Goal: Use online tool/utility: Utilize a website feature to perform a specific function

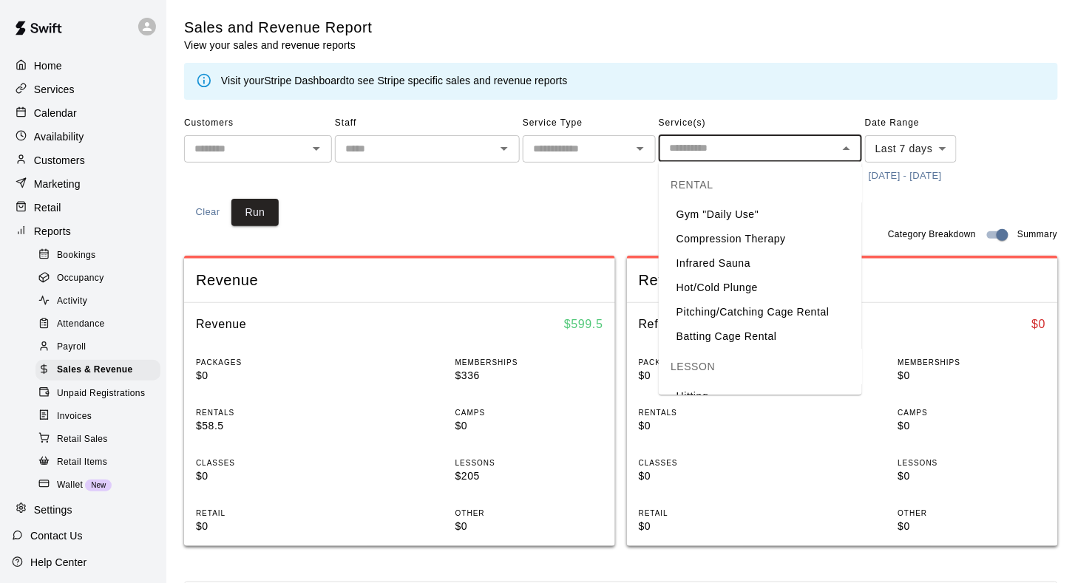
click at [727, 146] on input "text" at bounding box center [748, 148] width 170 height 18
click at [888, 151] on body "Home Services Calendar Availability Customers Marketing Retail Reports Bookings…" at bounding box center [546, 553] width 1092 height 1106
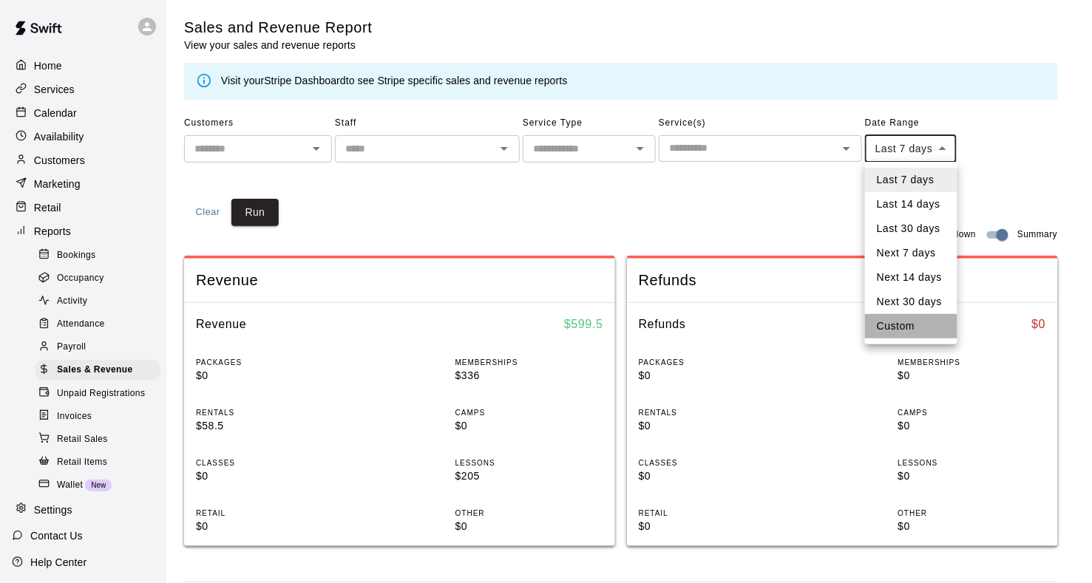
click at [889, 323] on li "Custom" at bounding box center [911, 326] width 92 height 24
type input "******"
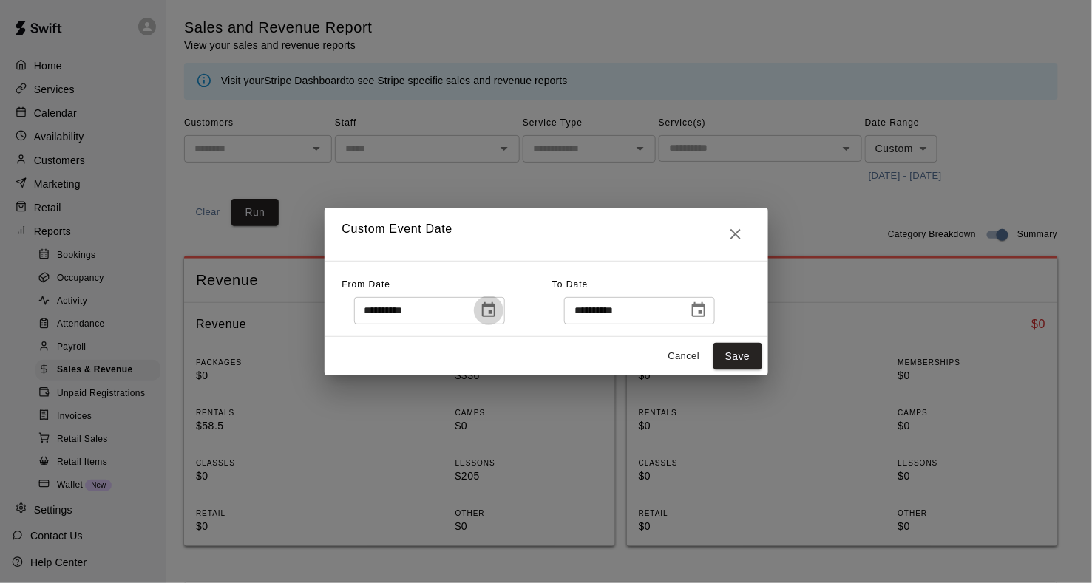
click at [504, 311] on button "Choose date, selected date is Aug 11, 2025" at bounding box center [489, 311] width 30 height 30
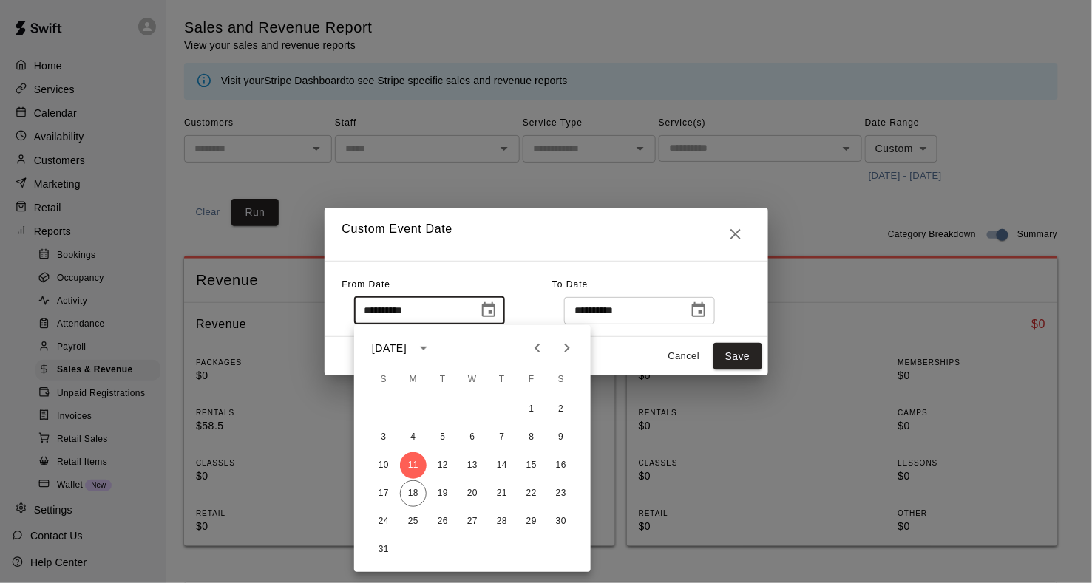
click at [529, 343] on icon "Previous month" at bounding box center [538, 348] width 18 height 18
click at [438, 407] on button "1" at bounding box center [443, 409] width 27 height 27
type input "**********"
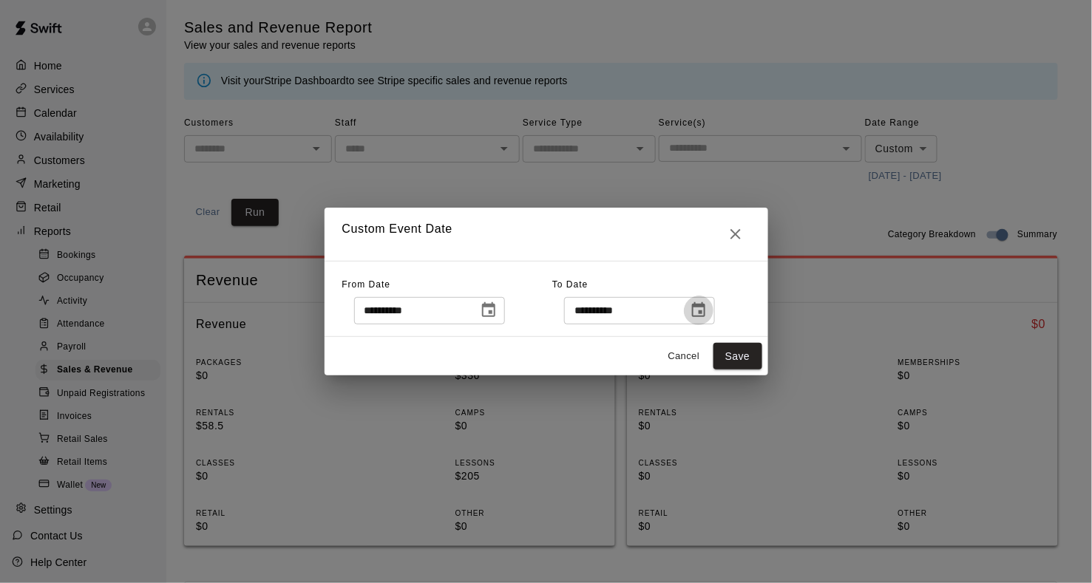
click at [703, 314] on icon "Choose date, selected date is Aug 18, 2025" at bounding box center [699, 311] width 18 height 18
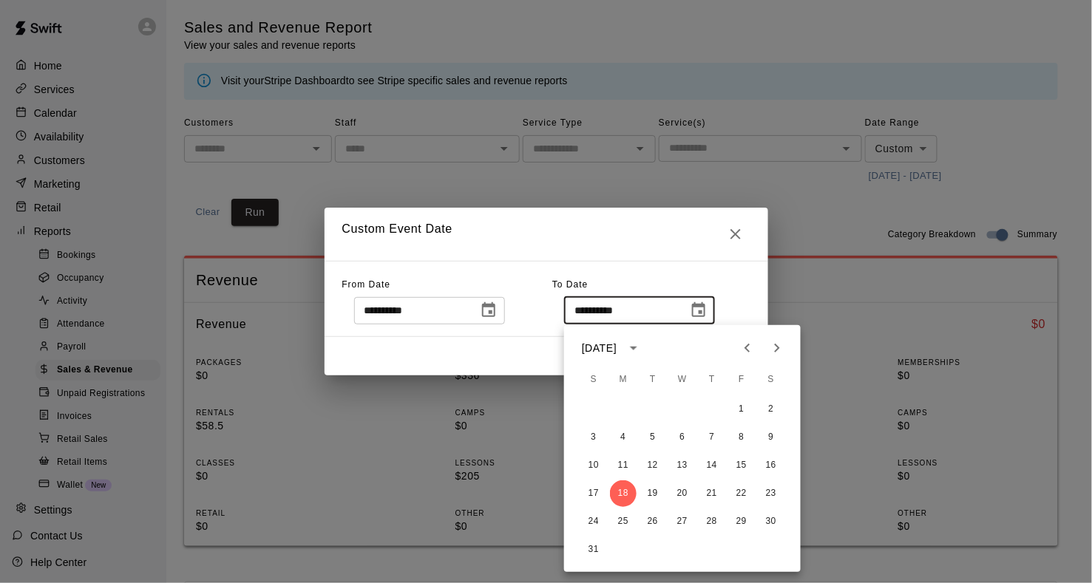
click at [745, 349] on icon "Previous month" at bounding box center [748, 348] width 18 height 18
click at [708, 523] on button "31" at bounding box center [712, 522] width 27 height 27
type input "**********"
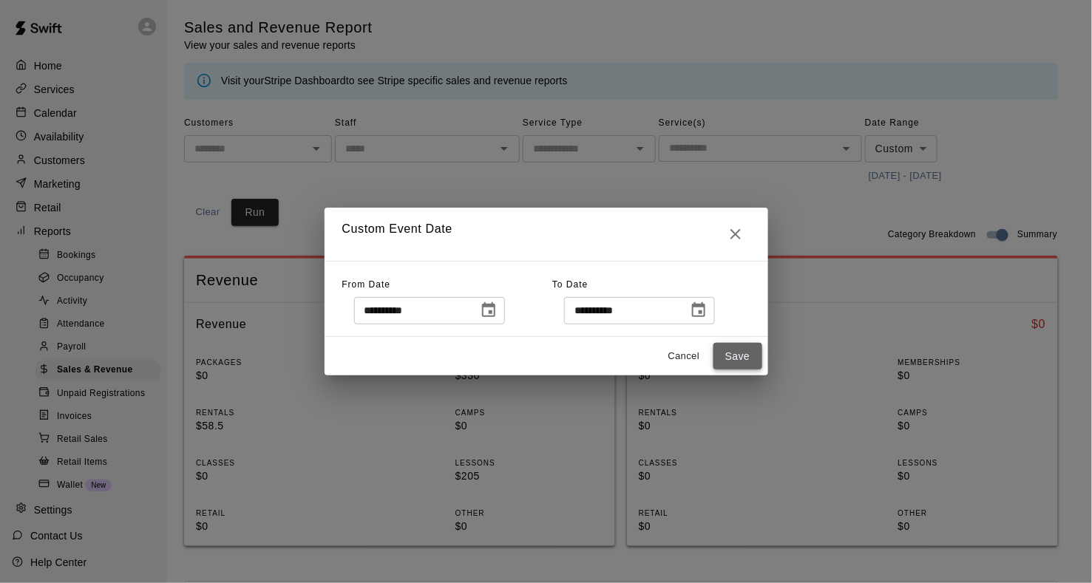
click at [728, 359] on button "Save" at bounding box center [738, 356] width 49 height 27
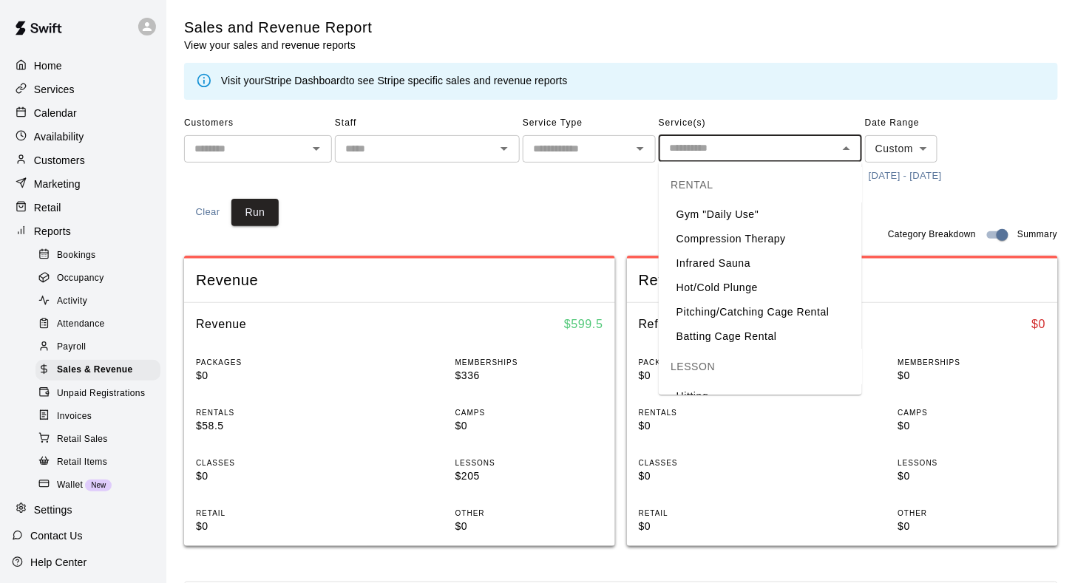
click at [717, 146] on input "text" at bounding box center [748, 148] width 170 height 18
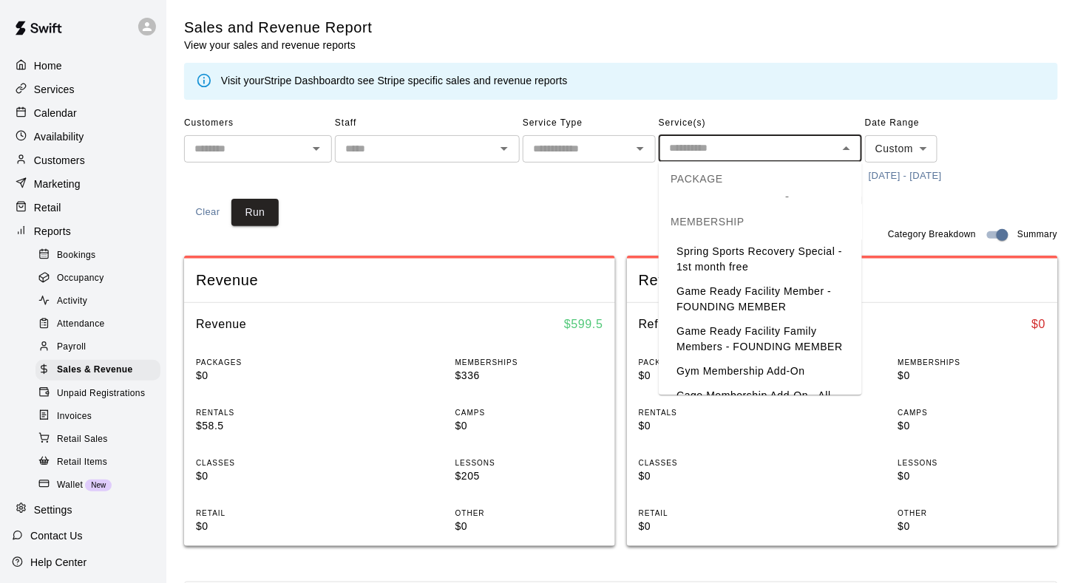
scroll to position [1155, 0]
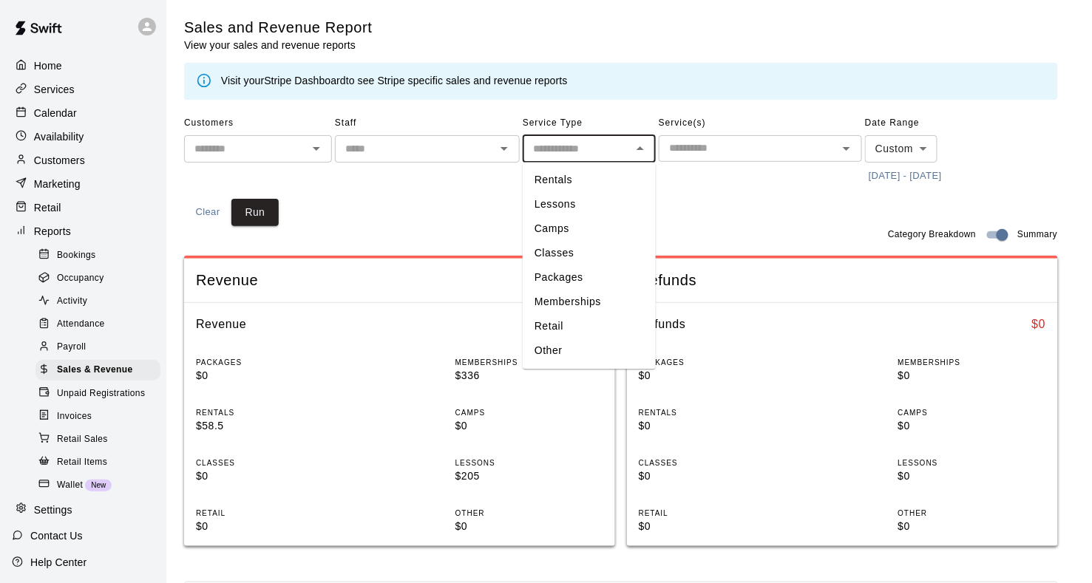
click at [595, 151] on input "text" at bounding box center [577, 149] width 100 height 18
click at [578, 297] on li "Memberships" at bounding box center [589, 303] width 133 height 24
type input "**********"
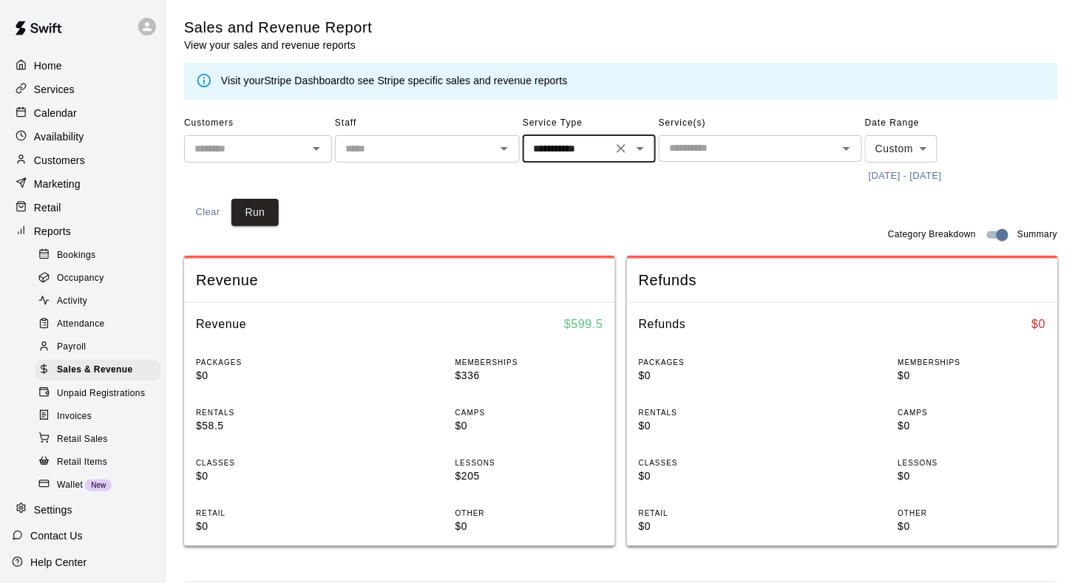
click at [733, 156] on input "text" at bounding box center [748, 148] width 170 height 18
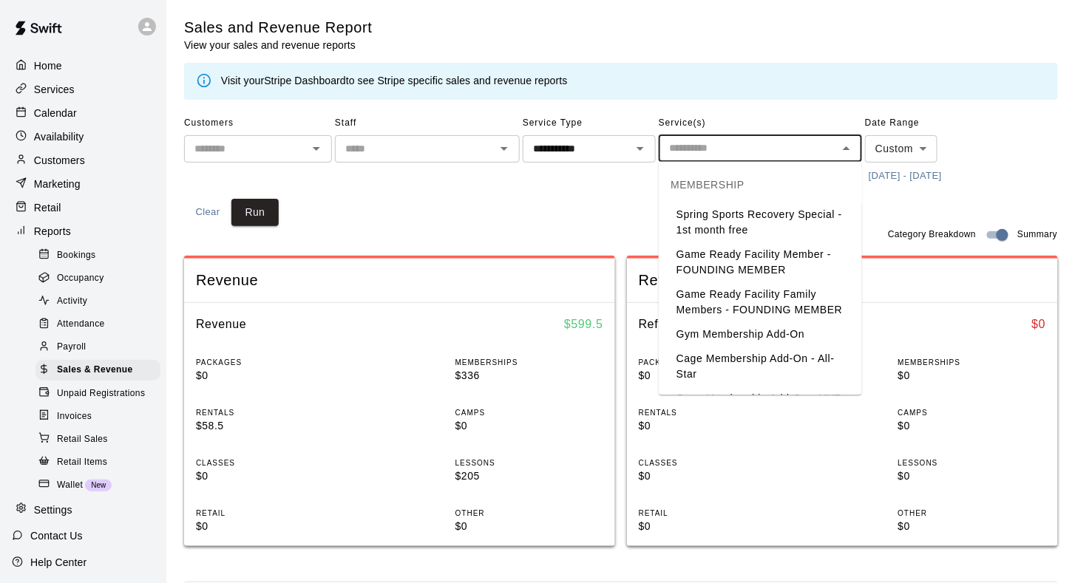
click at [717, 356] on li "Cage Membership Add-On - All-Star" at bounding box center [760, 368] width 203 height 40
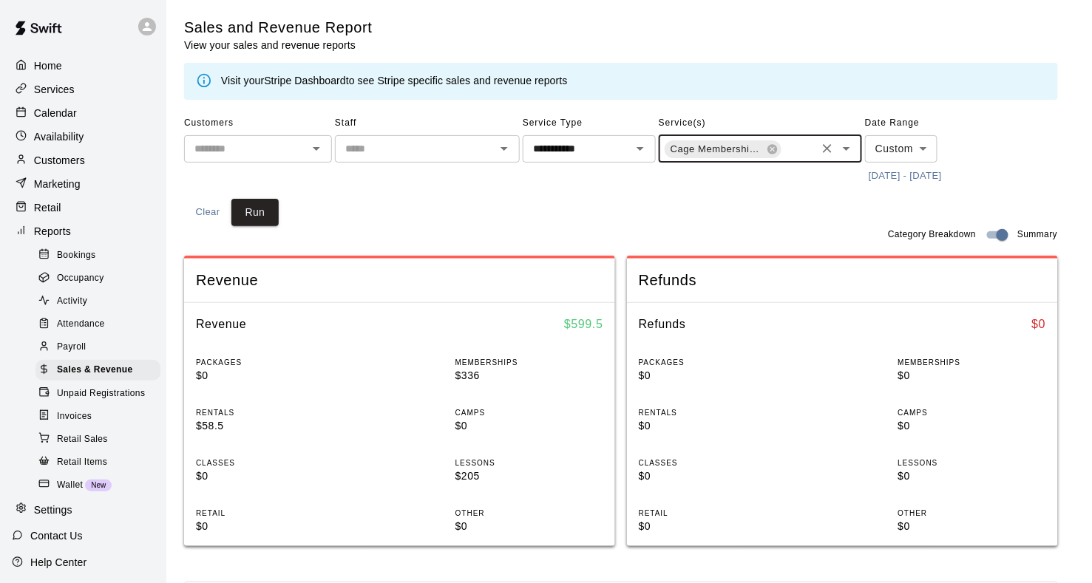
click at [801, 152] on input "text" at bounding box center [798, 150] width 31 height 18
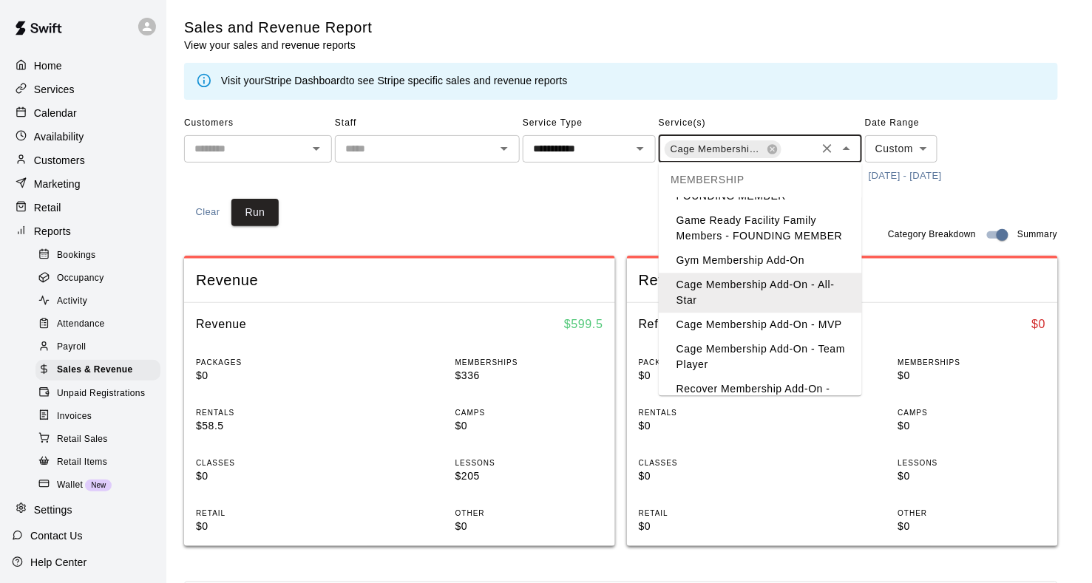
scroll to position [84, 0]
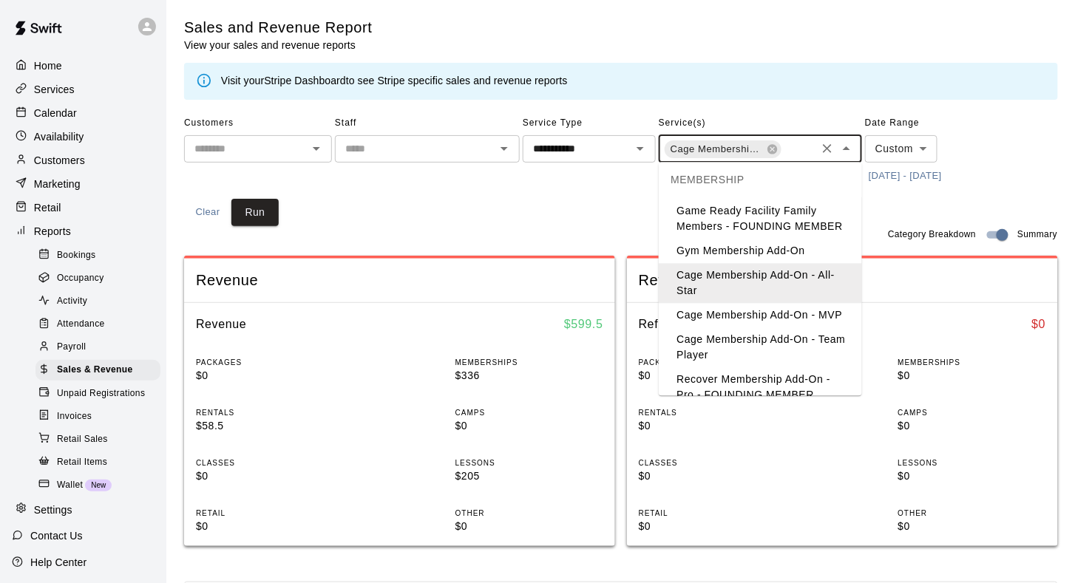
click at [756, 322] on li "Cage Membership Add-On - MVP" at bounding box center [760, 316] width 203 height 24
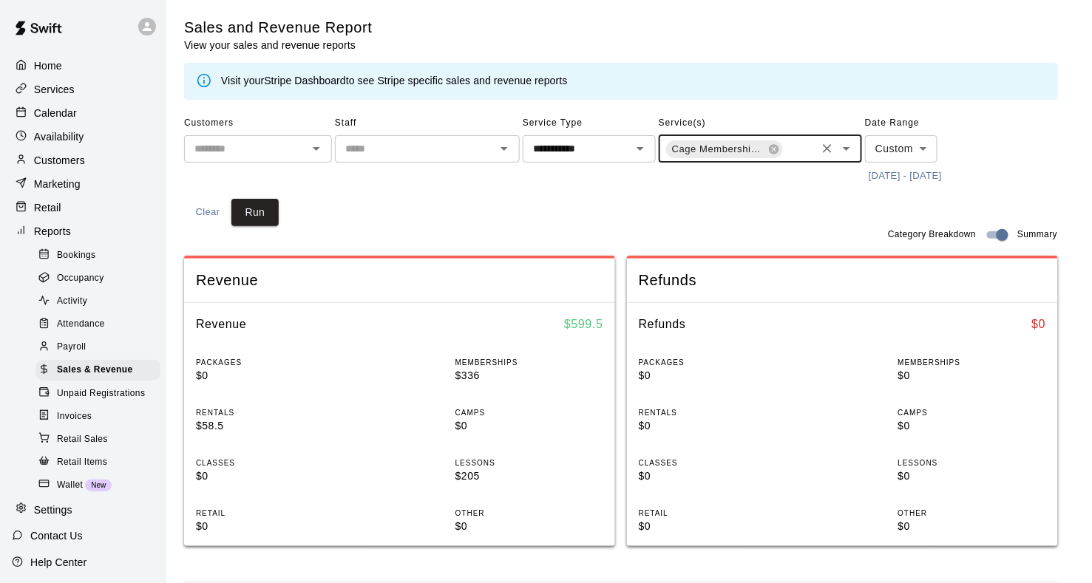
click at [796, 146] on input "text" at bounding box center [798, 150] width 31 height 18
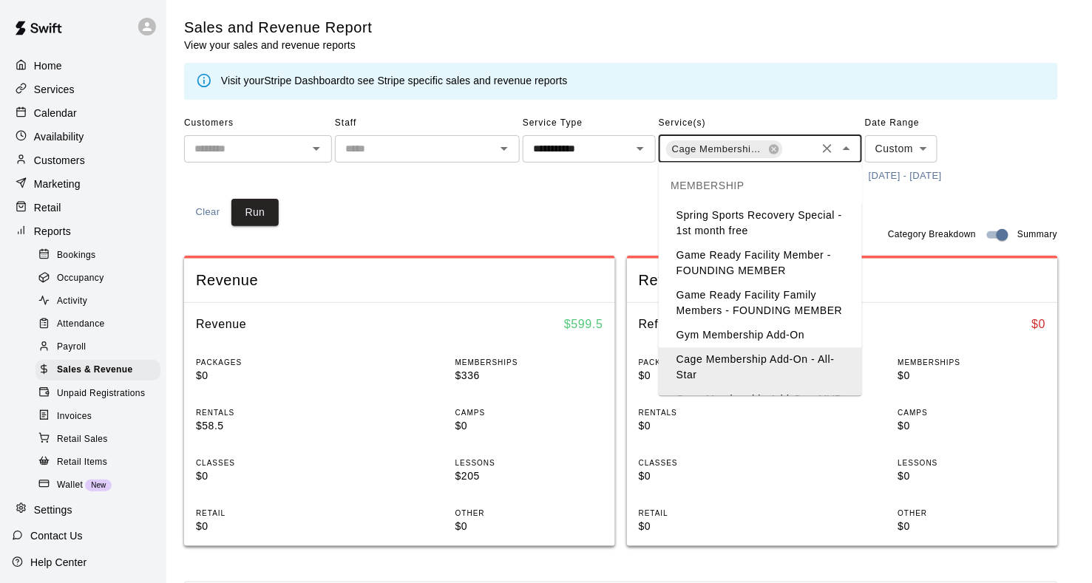
scroll to position [61, 0]
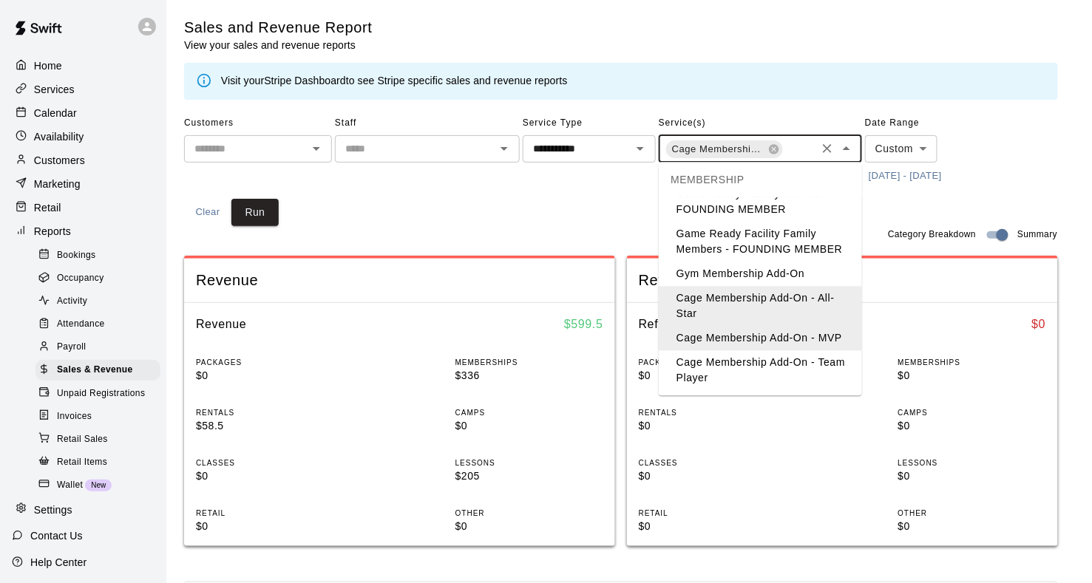
click at [750, 366] on li "Cage Membership Add-On - Team Player" at bounding box center [760, 371] width 203 height 40
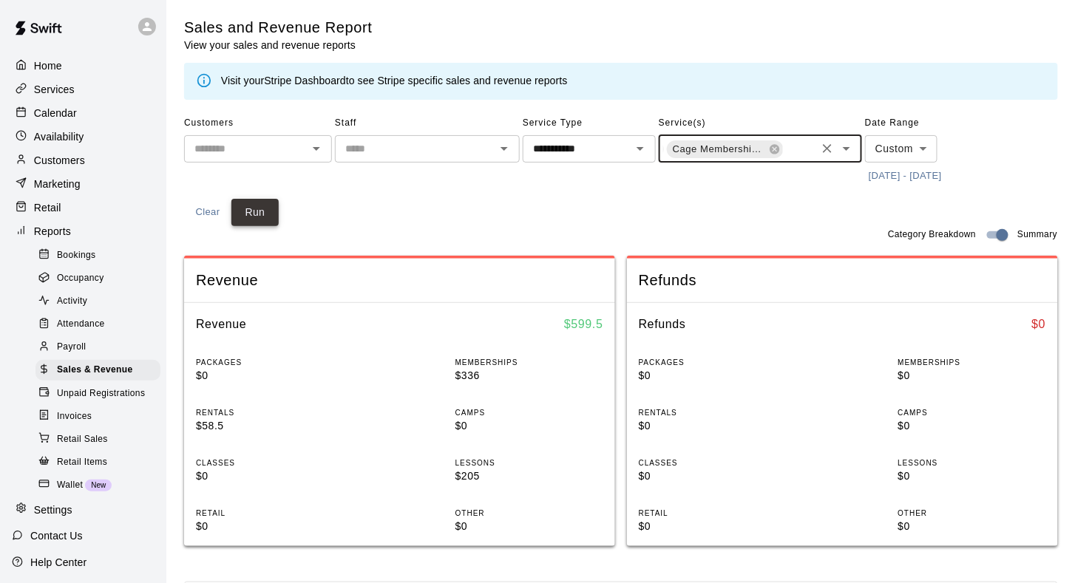
click at [251, 216] on button "Run" at bounding box center [254, 212] width 47 height 27
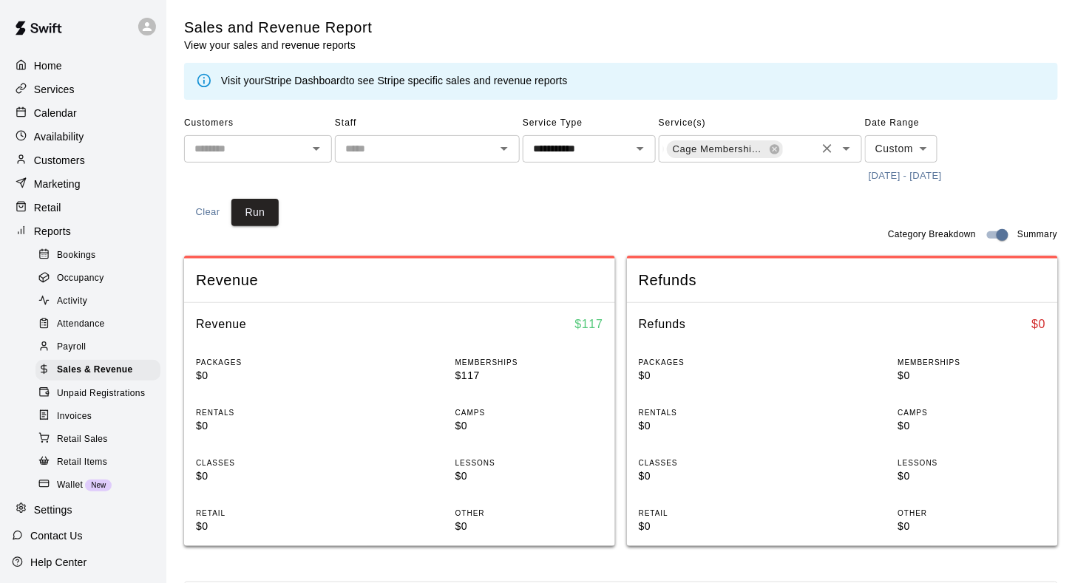
click at [820, 149] on icon "Clear" at bounding box center [827, 148] width 15 height 15
click at [632, 153] on icon "Open" at bounding box center [641, 149] width 18 height 18
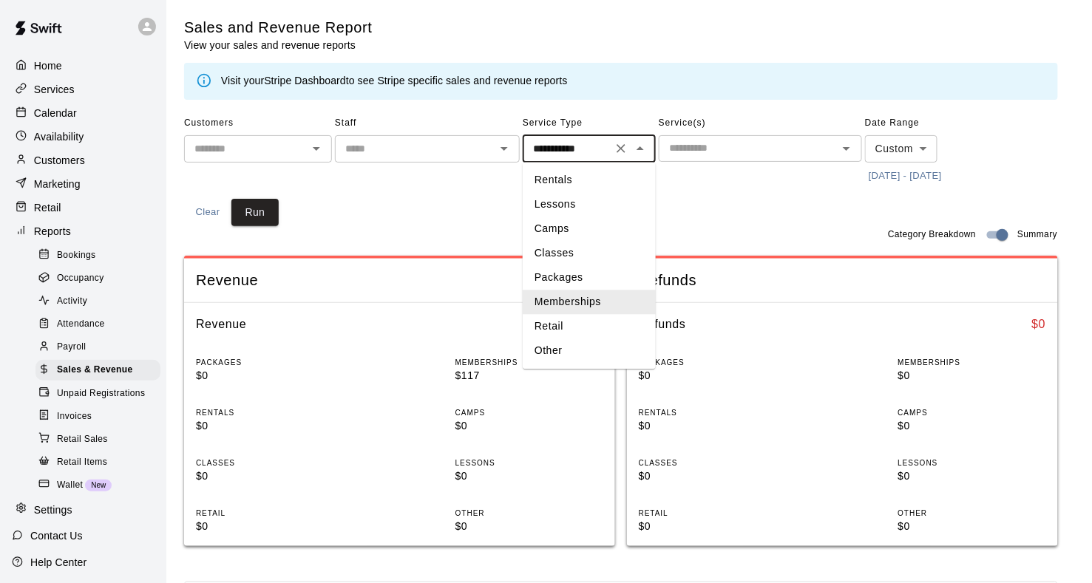
click at [619, 152] on icon "Clear" at bounding box center [621, 148] width 9 height 9
click at [593, 176] on li "Rentals" at bounding box center [589, 181] width 133 height 24
type input "*******"
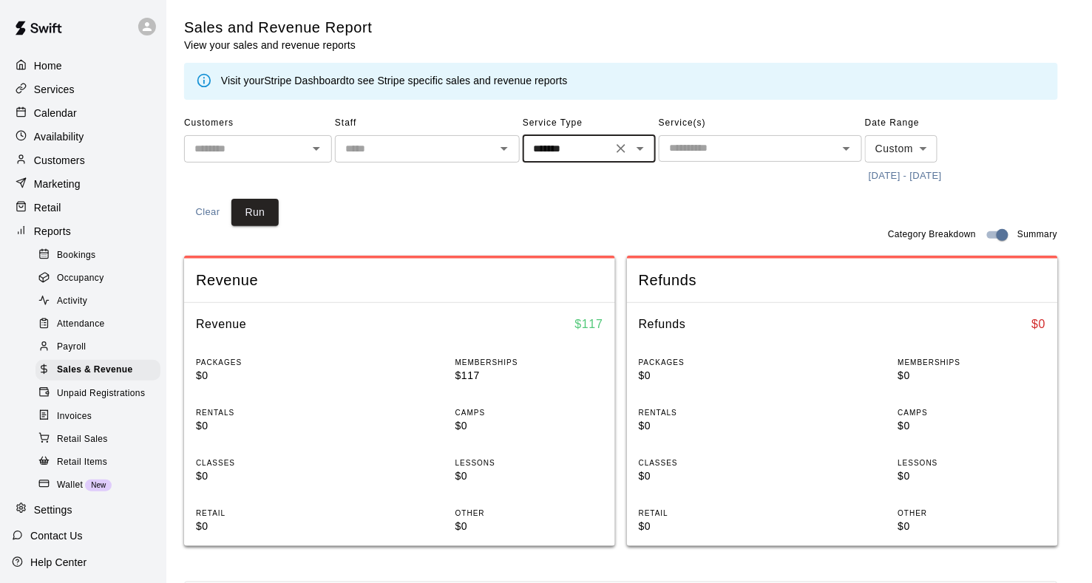
click at [459, 153] on input "text" at bounding box center [415, 149] width 152 height 18
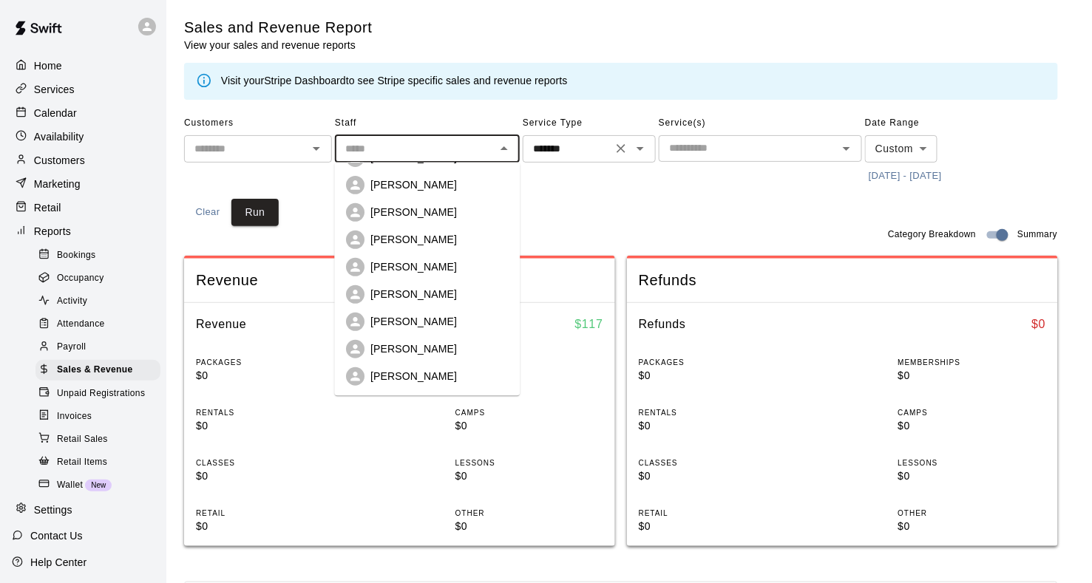
scroll to position [189, 0]
click at [433, 375] on p "[PERSON_NAME]" at bounding box center [414, 376] width 87 height 15
type input "**********"
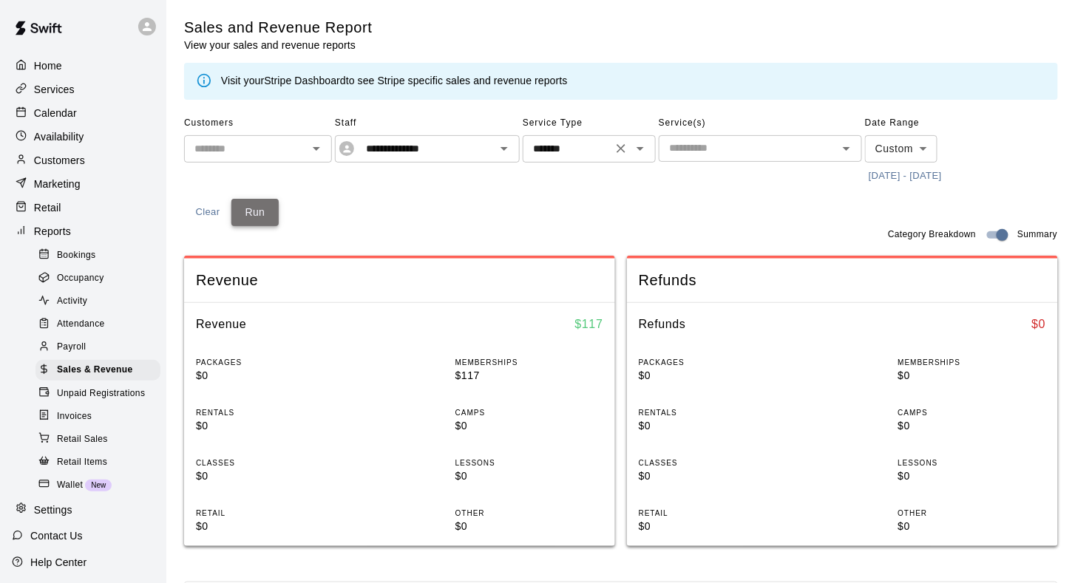
click at [262, 217] on button "Run" at bounding box center [254, 212] width 47 height 27
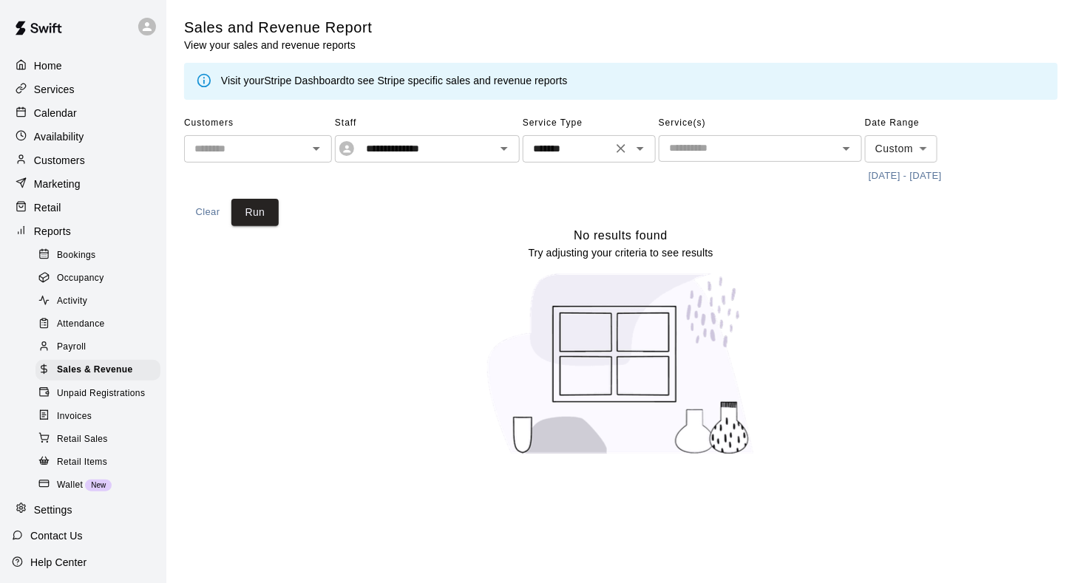
click at [643, 153] on icon "Open" at bounding box center [641, 149] width 18 height 18
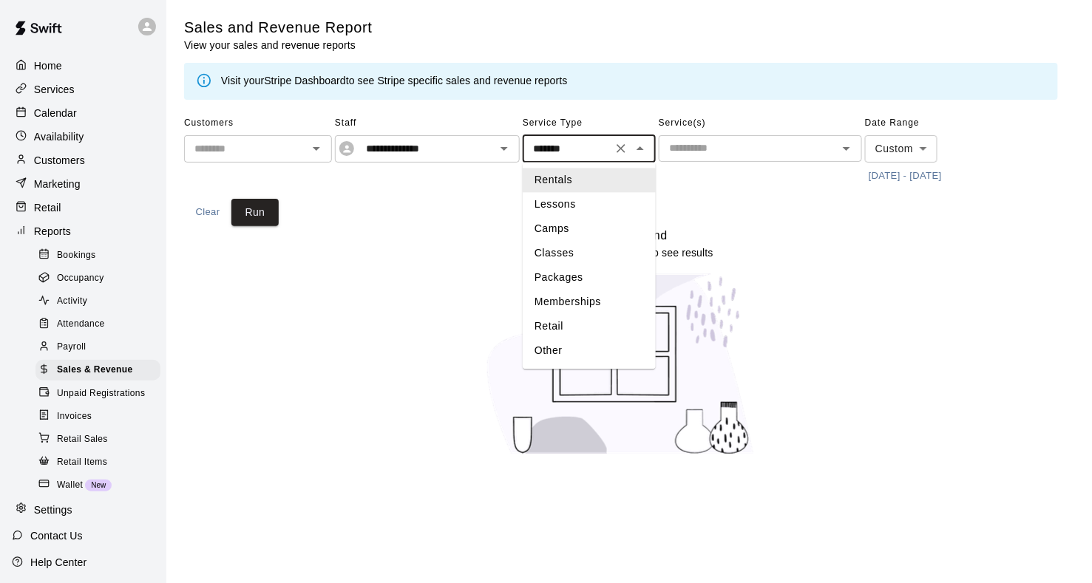
click at [618, 150] on icon "Clear" at bounding box center [621, 148] width 15 height 15
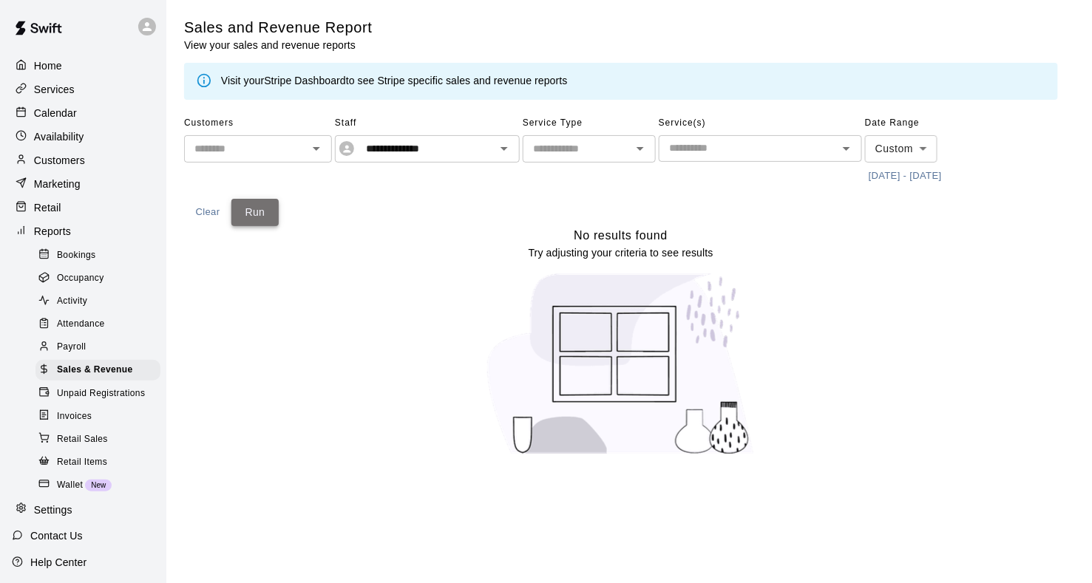
click at [251, 216] on button "Run" at bounding box center [254, 212] width 47 height 27
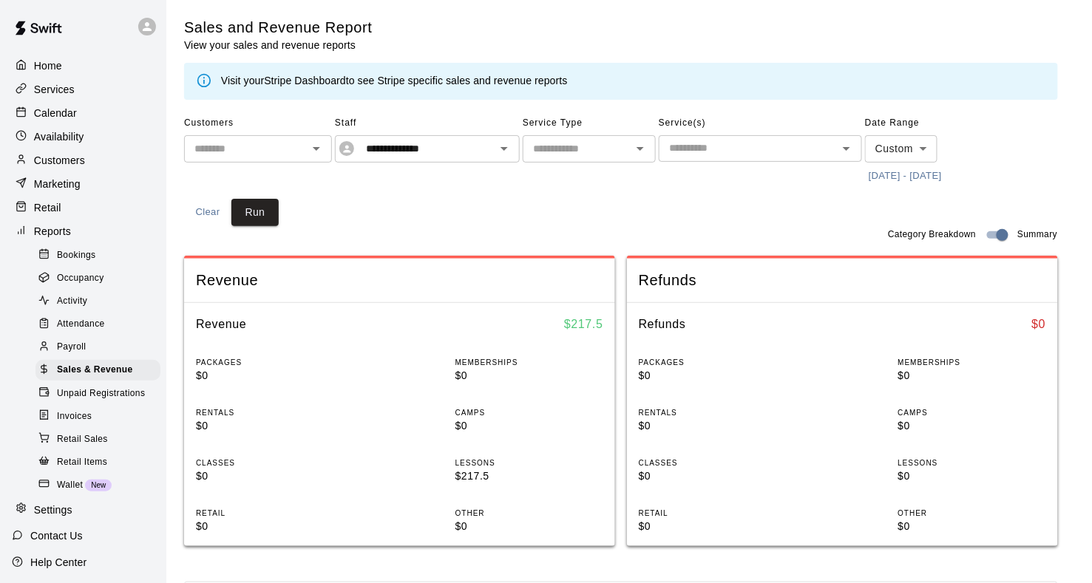
scroll to position [0, 0]
